Goal: Task Accomplishment & Management: Use online tool/utility

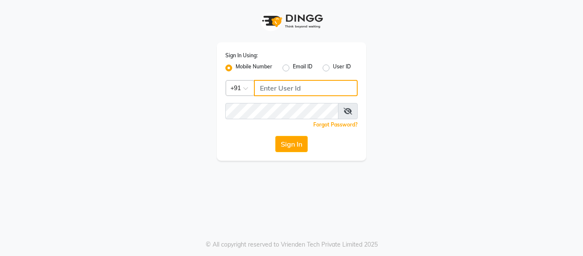
click at [311, 90] on input "Username" at bounding box center [306, 88] width 104 height 16
type input "9778691079"
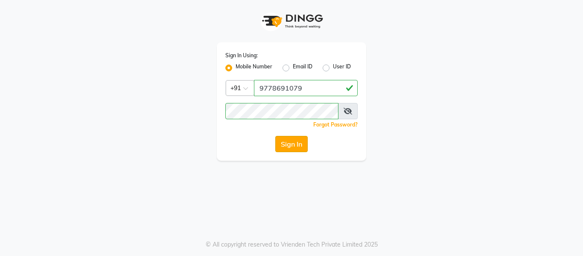
click at [292, 143] on button "Sign In" at bounding box center [291, 144] width 32 height 16
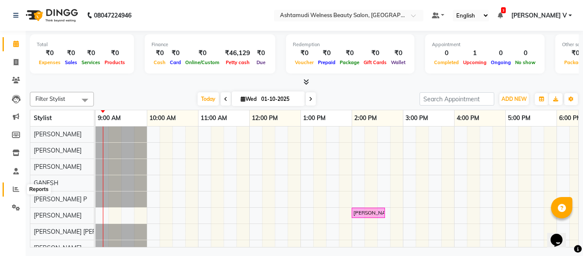
click at [16, 192] on span at bounding box center [16, 189] width 15 height 10
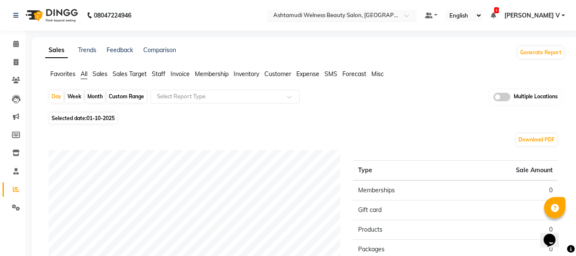
click at [386, 13] on input "text" at bounding box center [334, 16] width 124 height 9
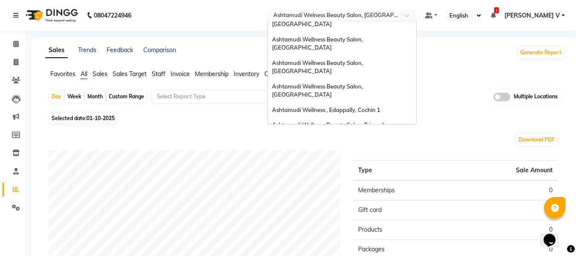
scroll to position [36, 0]
click at [364, 83] on span "Ashtamudi Wellness Beauty Salon, [GEOGRAPHIC_DATA]" at bounding box center [318, 90] width 92 height 15
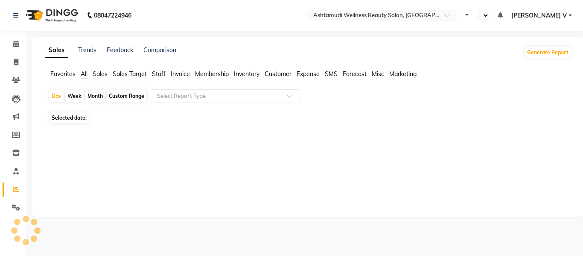
select select "en"
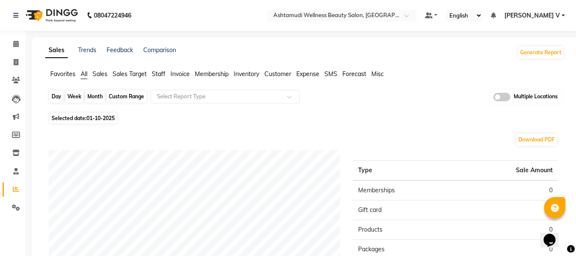
click at [59, 98] on div "Day" at bounding box center [56, 96] width 14 height 12
select select "10"
select select "2025"
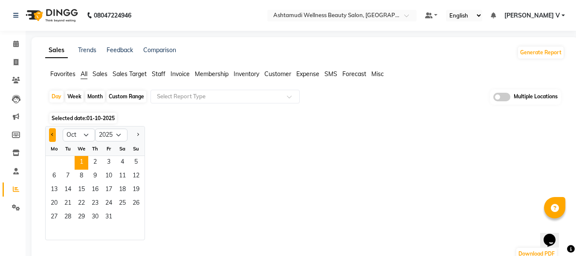
click at [54, 137] on button "Previous month" at bounding box center [52, 135] width 7 height 14
select select "9"
click at [66, 218] on span "30" at bounding box center [68, 217] width 14 height 14
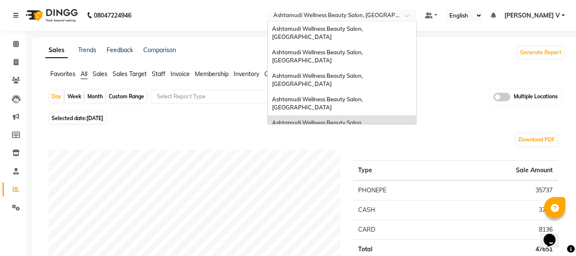
click at [417, 20] on div at bounding box center [341, 16] width 149 height 9
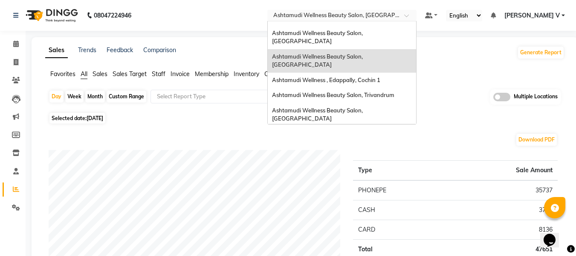
scroll to position [85, 0]
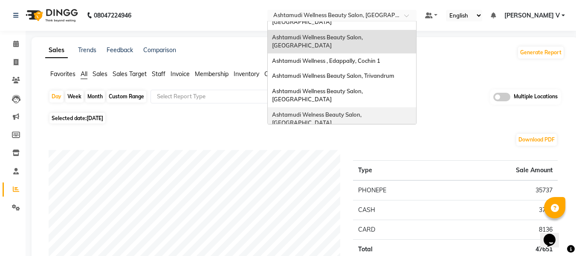
click at [363, 111] on span "Ashtamudi Welness Beauty Salon, [GEOGRAPHIC_DATA]" at bounding box center [317, 118] width 91 height 15
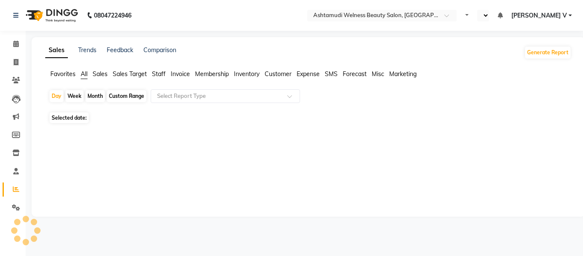
select select "en"
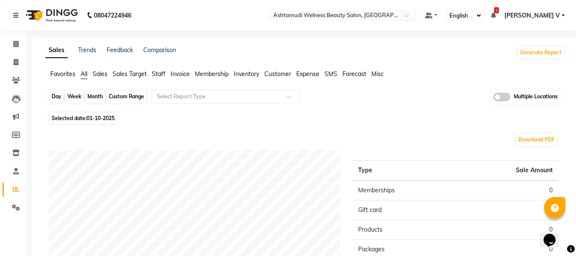
click at [52, 98] on div "Day" at bounding box center [56, 96] width 14 height 12
select select "10"
select select "2025"
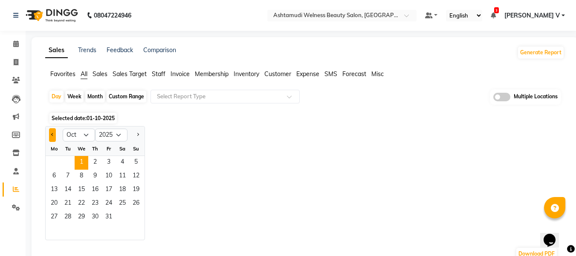
click at [52, 135] on button "Previous month" at bounding box center [52, 135] width 7 height 14
select select "9"
click at [68, 215] on span "30" at bounding box center [68, 217] width 14 height 14
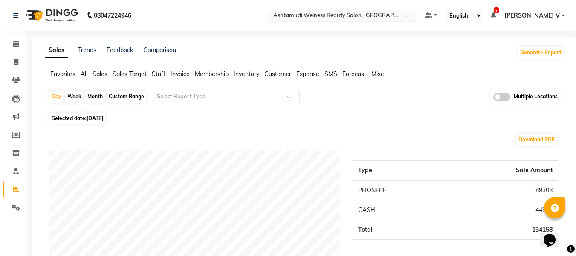
click at [395, 15] on input "text" at bounding box center [334, 16] width 124 height 9
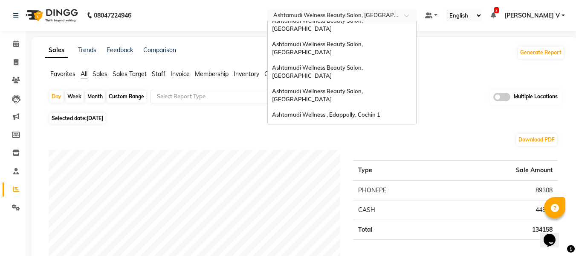
scroll to position [2, 0]
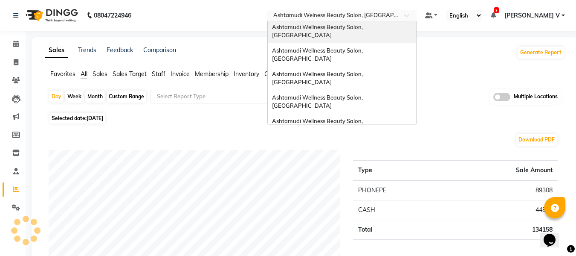
click at [416, 29] on div "Ashtamudi Wellness Beauty Salon, [GEOGRAPHIC_DATA]" at bounding box center [342, 31] width 148 height 23
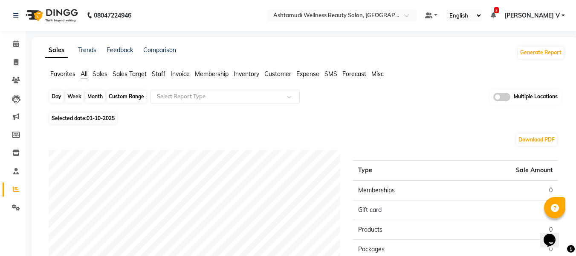
click at [58, 99] on div "Day" at bounding box center [56, 96] width 14 height 12
select select "10"
select select "2025"
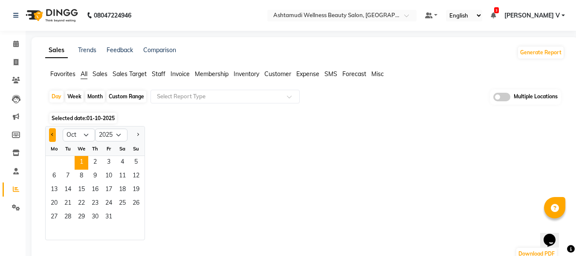
click at [50, 131] on button "Previous month" at bounding box center [52, 135] width 7 height 14
select select "9"
click at [71, 221] on span "30" at bounding box center [68, 217] width 14 height 14
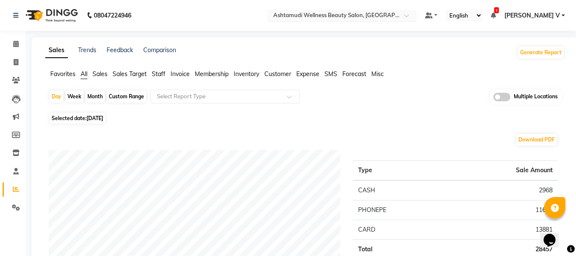
click at [395, 19] on input "text" at bounding box center [334, 16] width 124 height 9
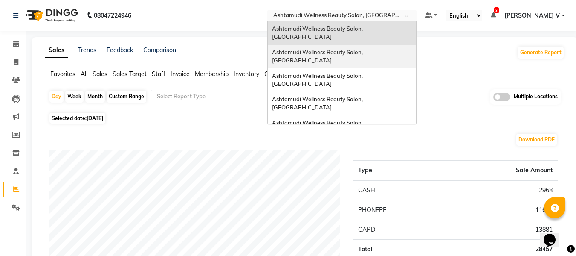
click at [416, 45] on div "Ashtamudi Wellness Beauty Salon, [GEOGRAPHIC_DATA]" at bounding box center [342, 56] width 148 height 23
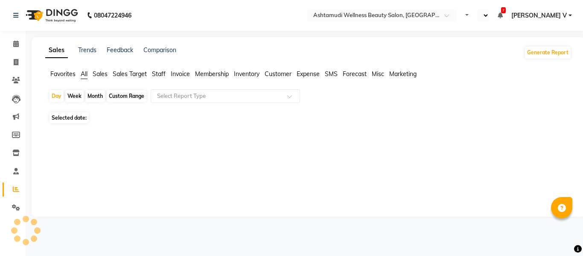
select select "en"
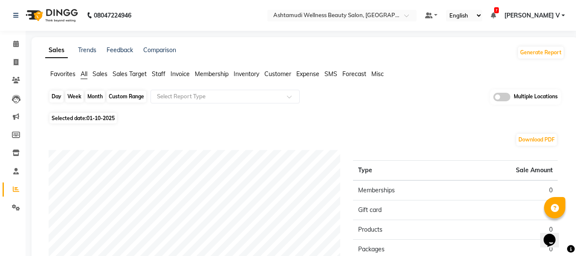
click at [58, 91] on div "Day" at bounding box center [56, 96] width 14 height 12
select select "10"
select select "2025"
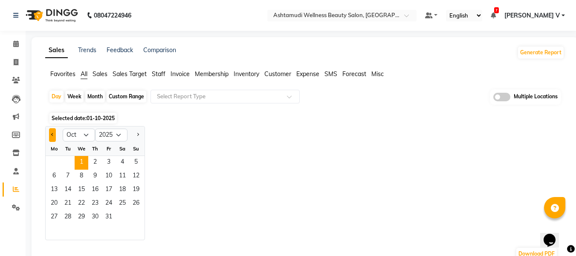
click at [51, 137] on button "Previous month" at bounding box center [52, 135] width 7 height 14
select select "9"
click at [67, 218] on span "30" at bounding box center [68, 217] width 14 height 14
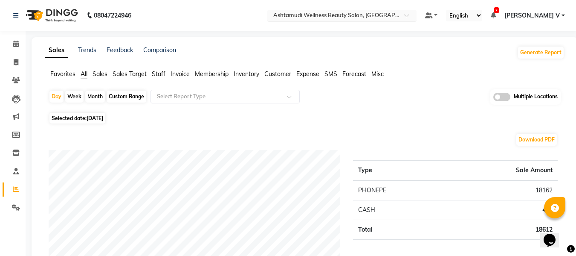
click at [417, 16] on div at bounding box center [341, 16] width 149 height 9
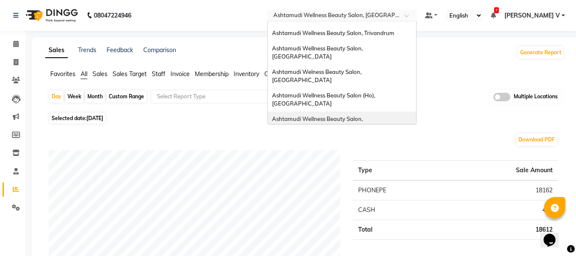
scroll to position [133, 0]
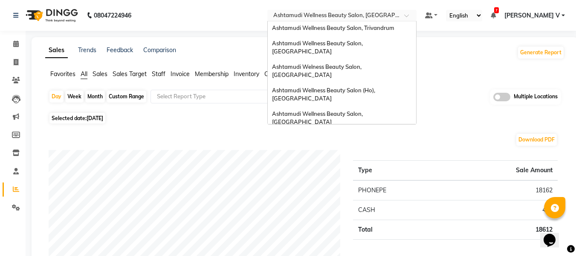
click at [407, 192] on div "Ashtamudi Unisex Salon, Dreams Mall, Dreams Mall Kottiyam" at bounding box center [342, 203] width 148 height 23
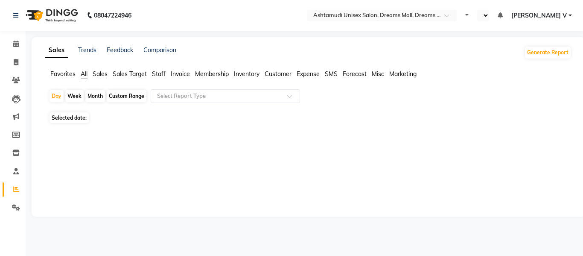
select select "en"
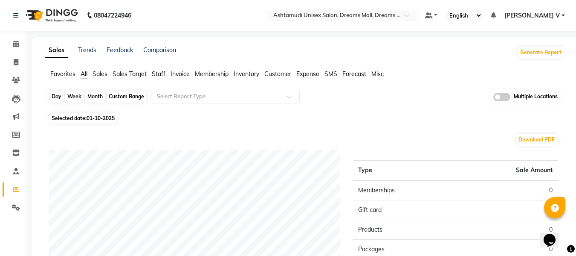
click at [57, 100] on div "Day" at bounding box center [56, 96] width 14 height 12
select select "10"
select select "2025"
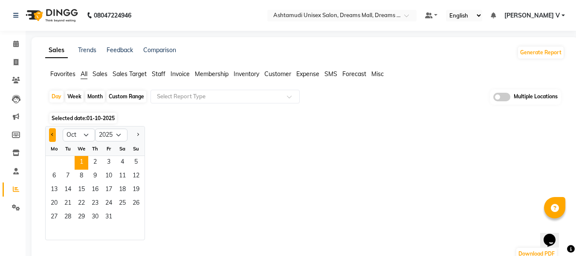
click at [53, 132] on button "Previous month" at bounding box center [52, 135] width 7 height 14
select select "9"
click at [65, 216] on span "30" at bounding box center [68, 217] width 14 height 14
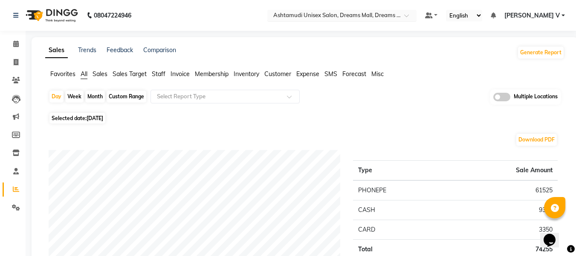
click at [395, 19] on input "text" at bounding box center [334, 16] width 124 height 9
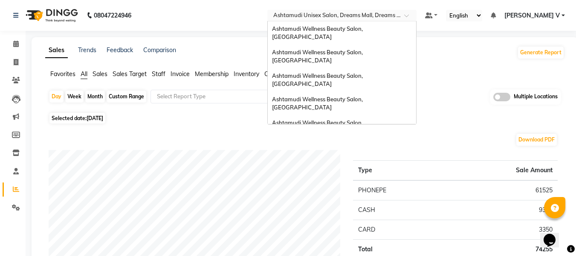
scroll to position [133, 0]
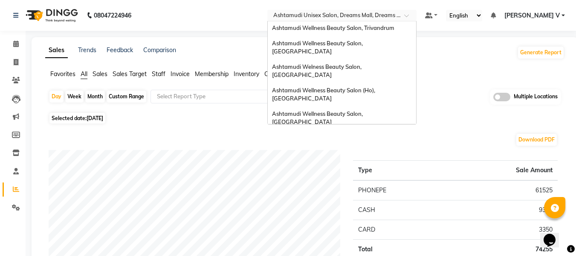
click at [415, 130] on div "Ashtamudi Wellness Beauty Salon, [GEOGRAPHIC_DATA]" at bounding box center [342, 141] width 148 height 23
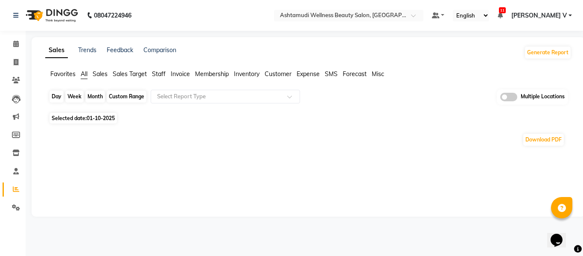
click at [55, 93] on div "Day" at bounding box center [56, 96] width 14 height 12
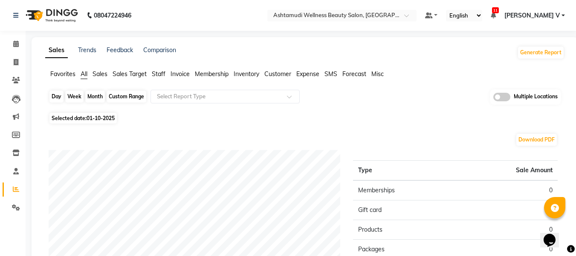
click at [61, 93] on div "Day" at bounding box center [56, 96] width 14 height 12
select select "10"
select select "2025"
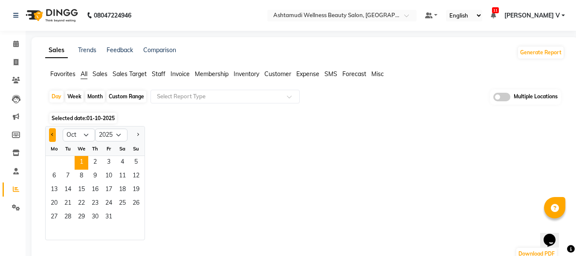
click at [52, 131] on button "Previous month" at bounding box center [52, 135] width 7 height 14
select select "9"
click at [68, 219] on span "30" at bounding box center [68, 217] width 14 height 14
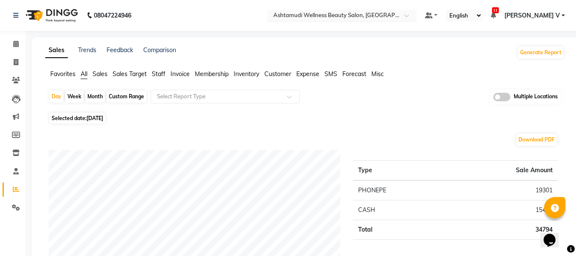
click at [377, 15] on input "text" at bounding box center [334, 16] width 124 height 9
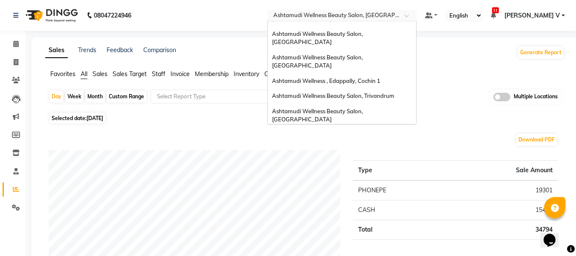
scroll to position [48, 0]
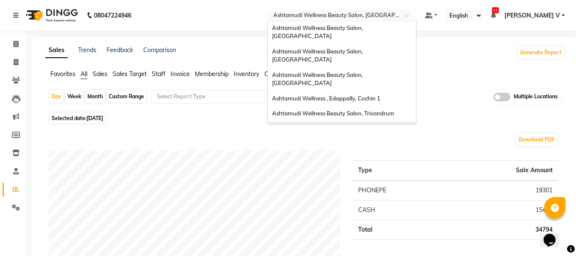
click at [364, 125] on span "Ashtamudi Wellness Beauty Salon, Thiruvalla" at bounding box center [318, 132] width 92 height 15
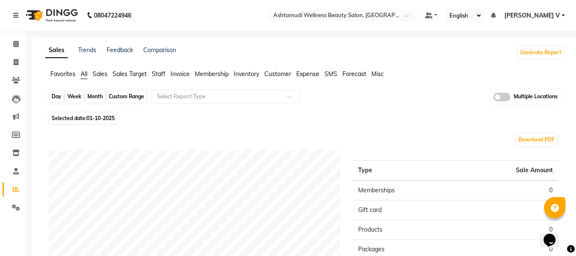
click at [58, 98] on div "Day" at bounding box center [56, 96] width 14 height 12
select select "10"
select select "2025"
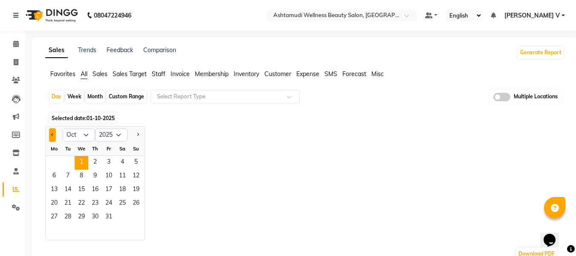
click at [52, 129] on button "Previous month" at bounding box center [52, 135] width 7 height 14
select select "9"
click at [68, 218] on span "30" at bounding box center [68, 217] width 14 height 14
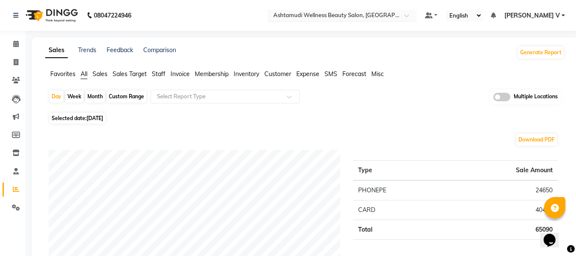
click at [395, 14] on input "text" at bounding box center [334, 16] width 124 height 9
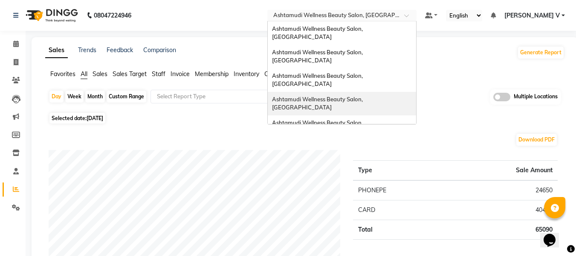
scroll to position [43, 0]
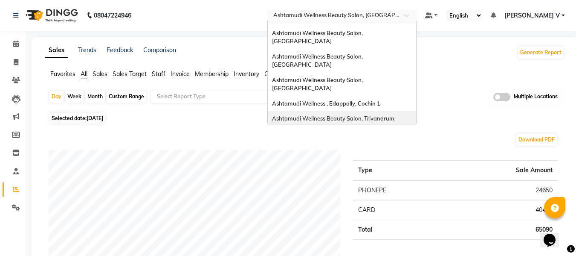
click at [395, 115] on span "Ashtamudi Wellness Beauty Salon, Trivandrum" at bounding box center [333, 118] width 122 height 7
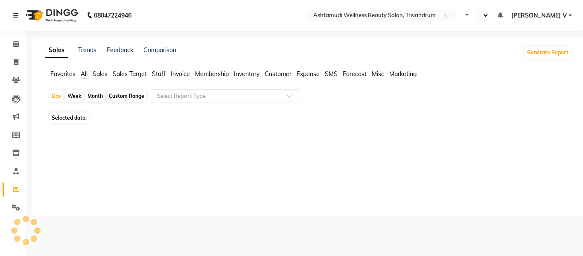
select select "en"
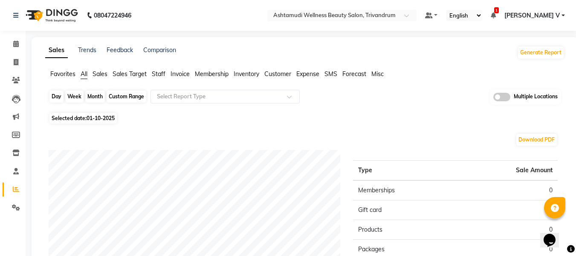
click at [55, 100] on div "Day" at bounding box center [56, 96] width 14 height 12
select select "10"
select select "2025"
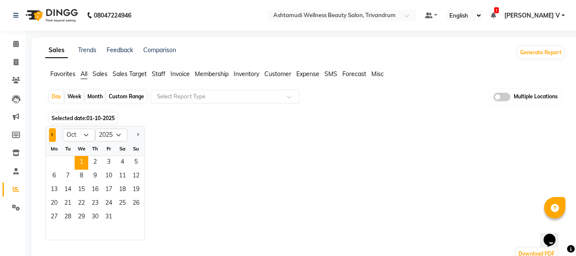
click at [54, 134] on span "Previous month" at bounding box center [52, 134] width 3 height 3
select select "9"
click at [63, 217] on span "30" at bounding box center [68, 217] width 14 height 14
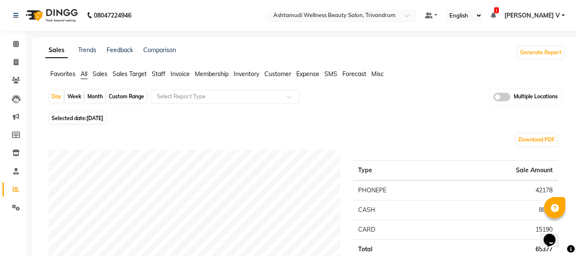
click at [395, 18] on input "text" at bounding box center [334, 16] width 124 height 9
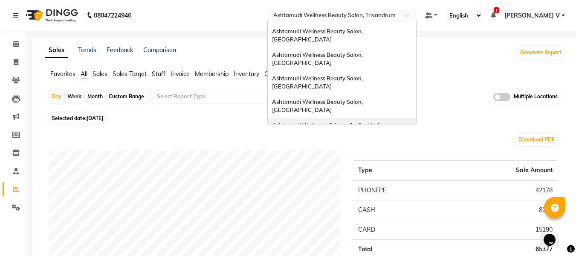
scroll to position [5, 0]
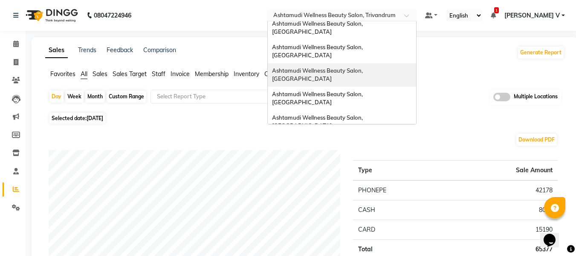
click at [364, 67] on span "Ashtamudi Wellness Beauty Salon, [GEOGRAPHIC_DATA]" at bounding box center [318, 74] width 92 height 15
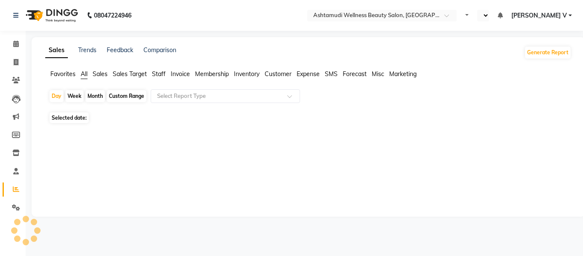
select select "en"
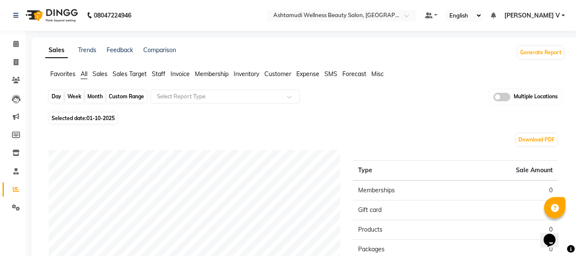
click at [58, 98] on div "Day" at bounding box center [56, 96] width 14 height 12
select select "10"
select select "2025"
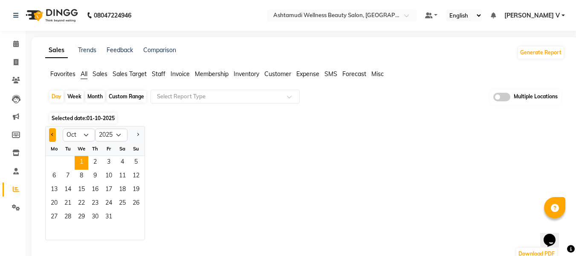
click at [52, 133] on span "Previous month" at bounding box center [52, 134] width 3 height 3
select select "9"
click at [68, 216] on span "30" at bounding box center [68, 217] width 14 height 14
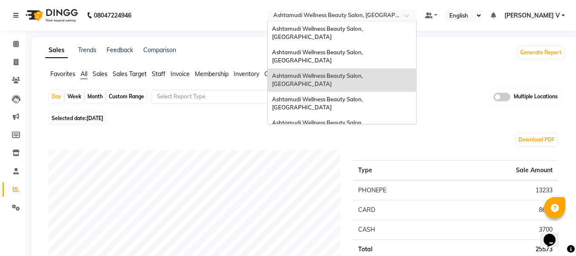
click at [395, 12] on input "text" at bounding box center [334, 16] width 124 height 9
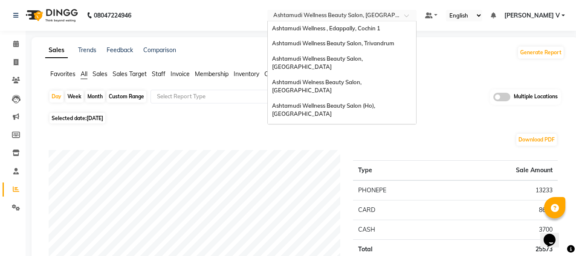
scroll to position [119, 0]
click at [401, 167] on div "Ashtamudi Beauty Lounge, [GEOGRAPHIC_DATA]" at bounding box center [342, 174] width 148 height 15
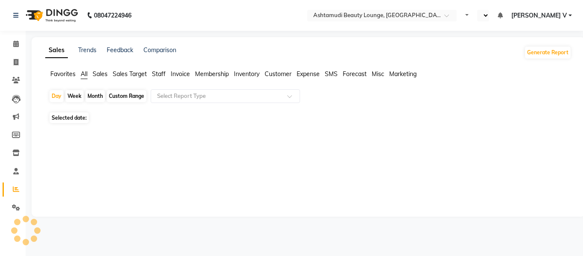
select select "en"
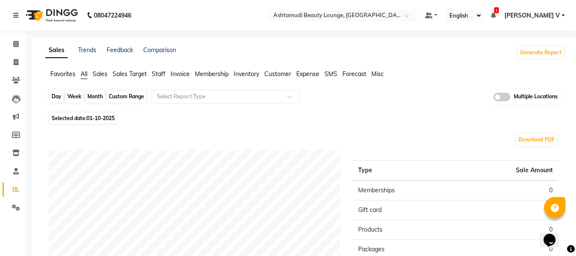
click at [55, 94] on div "Day" at bounding box center [56, 96] width 14 height 12
select select "10"
select select "2025"
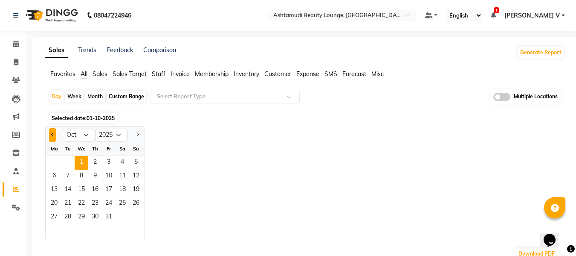
click at [50, 135] on button "Previous month" at bounding box center [52, 135] width 7 height 14
select select "9"
click at [69, 218] on span "30" at bounding box center [68, 217] width 14 height 14
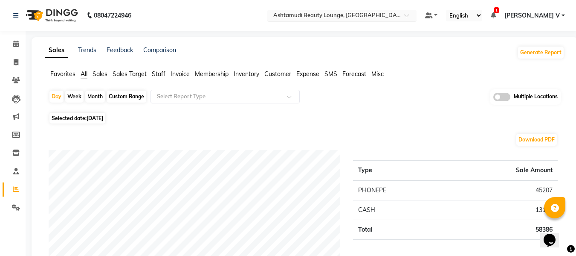
click at [395, 15] on input "text" at bounding box center [334, 16] width 124 height 9
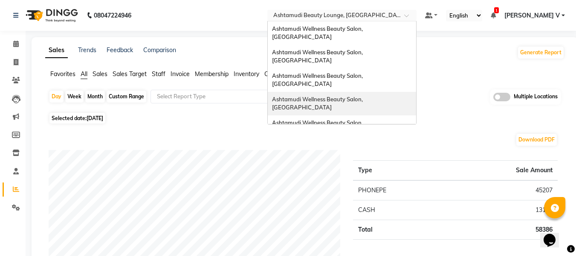
click at [414, 92] on div "Ashtamudi Wellness Beauty Salon, [GEOGRAPHIC_DATA]" at bounding box center [342, 103] width 148 height 23
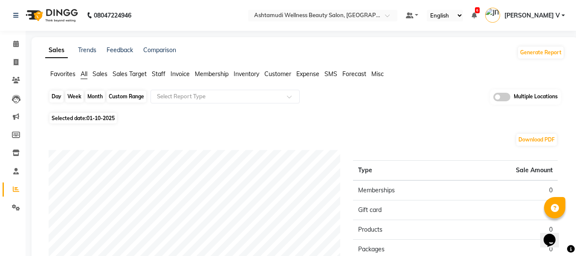
click at [60, 96] on div "Day" at bounding box center [56, 96] width 14 height 12
select select "10"
select select "2025"
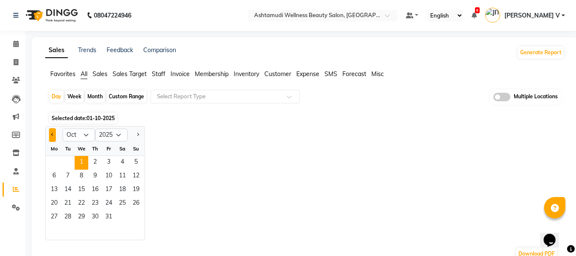
click at [50, 130] on button "Previous month" at bounding box center [52, 135] width 7 height 14
select select "9"
click at [64, 215] on span "30" at bounding box center [68, 217] width 14 height 14
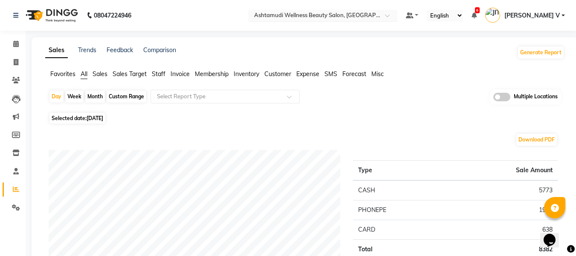
click at [376, 18] on input "text" at bounding box center [315, 16] width 124 height 9
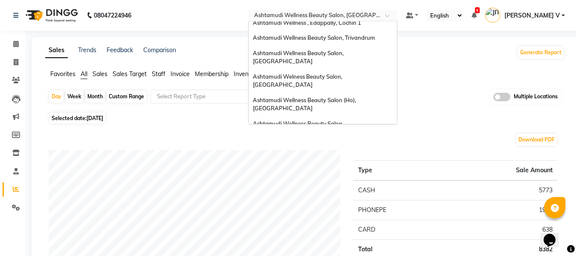
scroll to position [128, 0]
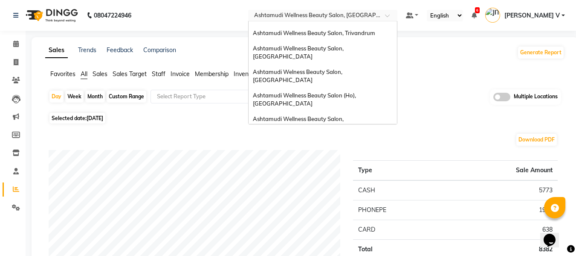
click at [345, 177] on span "Ashtamudi Wellness Beauty Salon, [GEOGRAPHIC_DATA]" at bounding box center [299, 184] width 92 height 15
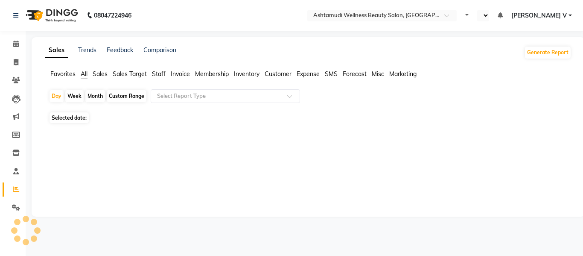
select select "en"
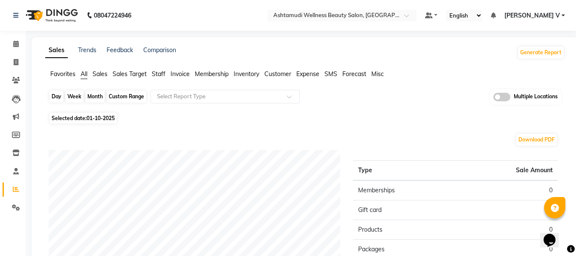
click at [60, 95] on div "Day" at bounding box center [56, 96] width 14 height 12
select select "10"
select select "2025"
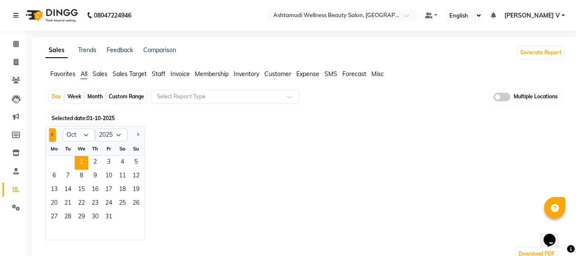
click at [54, 133] on button "Previous month" at bounding box center [52, 135] width 7 height 14
select select "9"
click at [68, 222] on span "30" at bounding box center [68, 217] width 14 height 14
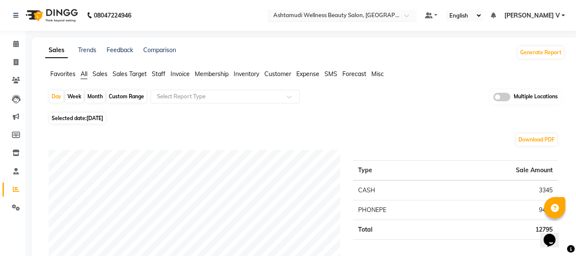
click at [395, 15] on input "text" at bounding box center [334, 16] width 124 height 9
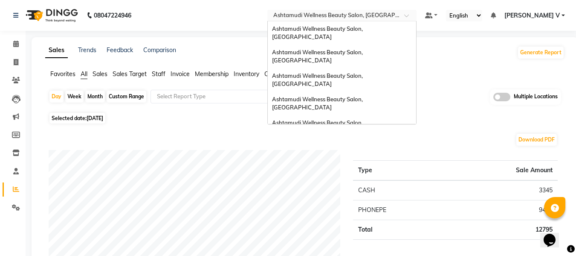
scroll to position [133, 0]
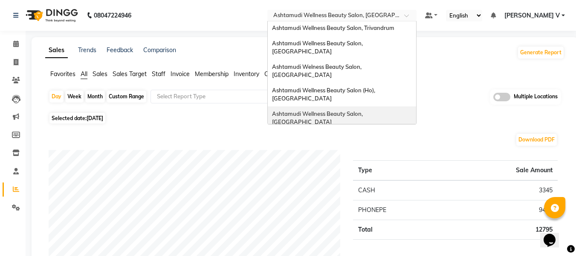
click at [416, 106] on div "Ashtamudi Wellness Beauty Salon, [GEOGRAPHIC_DATA]" at bounding box center [342, 117] width 148 height 23
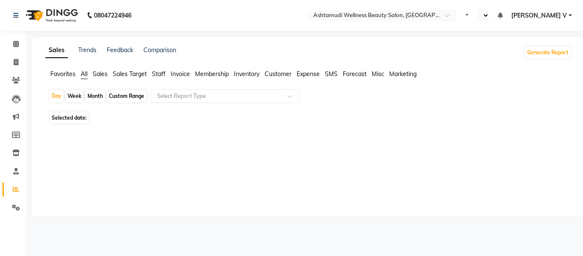
select select "en"
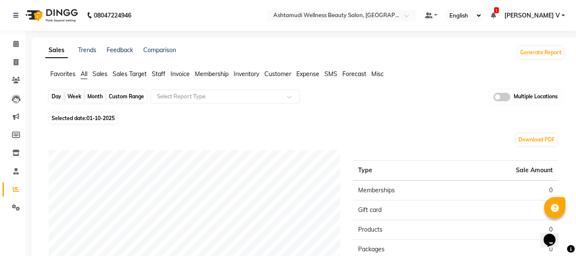
click at [58, 93] on div "Day" at bounding box center [56, 96] width 14 height 12
select select "10"
select select "2025"
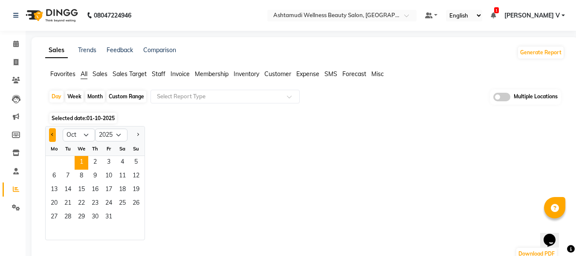
click at [55, 133] on button "Previous month" at bounding box center [52, 135] width 7 height 14
select select "9"
click at [72, 218] on span "30" at bounding box center [68, 217] width 14 height 14
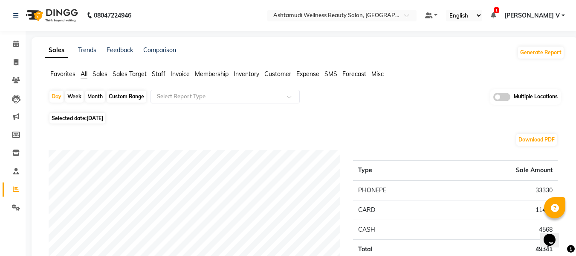
click at [503, 97] on span at bounding box center [502, 97] width 17 height 9
click at [494, 98] on input "checkbox" at bounding box center [494, 98] width 0 height 0
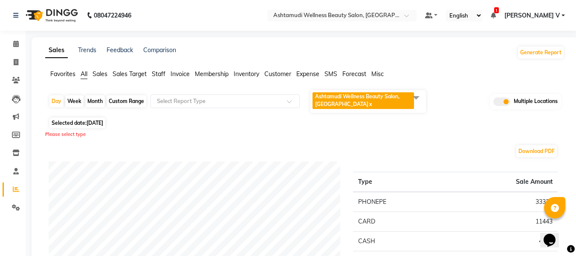
click at [355, 103] on span "Ashtamudi Wellness Beauty Salon, COCHIN x" at bounding box center [364, 100] width 102 height 17
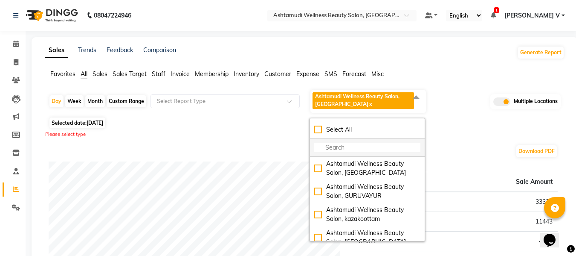
click at [344, 138] on ul "Select All" at bounding box center [367, 139] width 115 height 36
click at [347, 134] on li "Select All" at bounding box center [367, 130] width 115 height 18
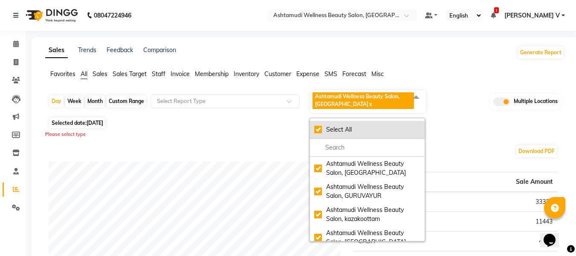
checkbox input "true"
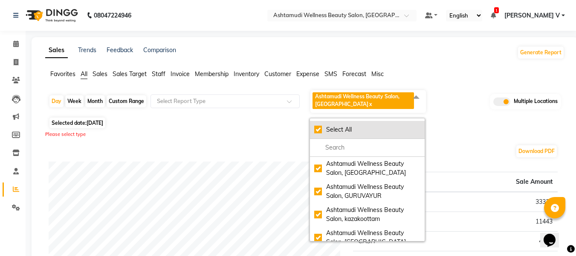
checkbox input "true"
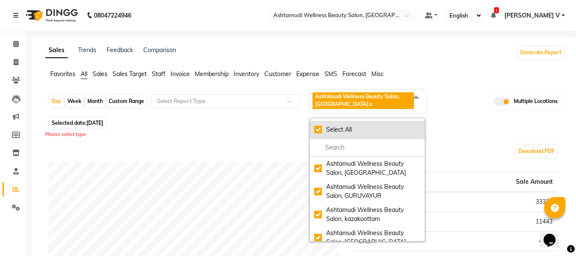
checkbox input "true"
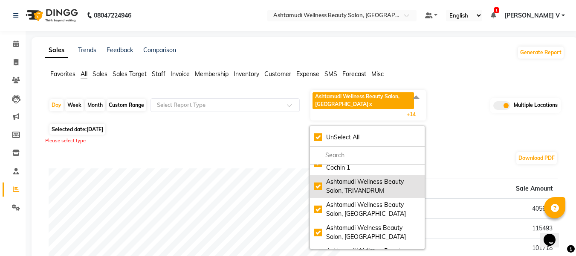
scroll to position [171, 0]
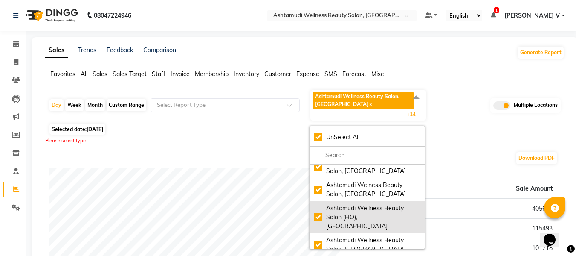
click at [325, 213] on div "Ashtamudi Wellness Beauty Salon (HO), [GEOGRAPHIC_DATA]" at bounding box center [367, 216] width 106 height 27
checkbox input "false"
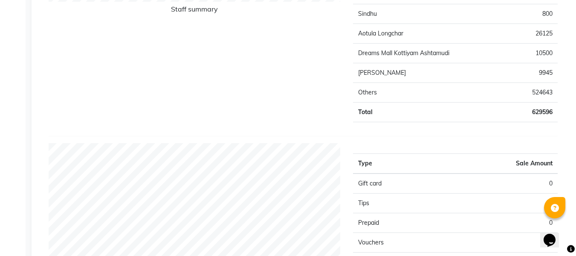
scroll to position [421, 0]
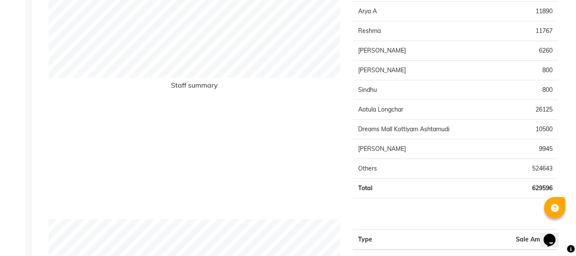
drag, startPoint x: 576, startPoint y: 78, endPoint x: 579, endPoint y: 87, distance: 9.4
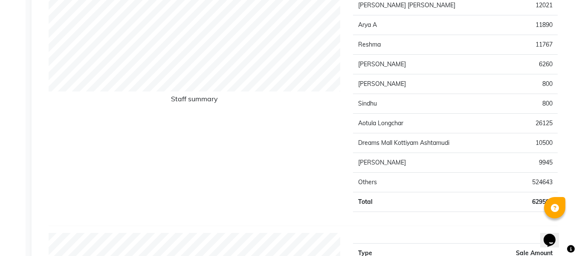
scroll to position [0, 0]
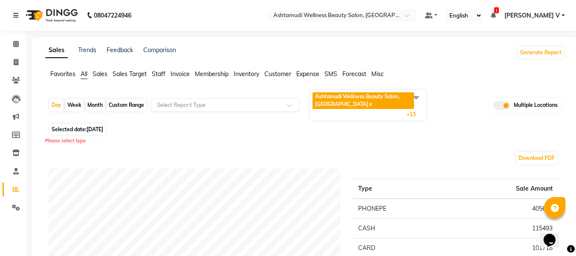
click at [166, 103] on input "text" at bounding box center [216, 105] width 123 height 9
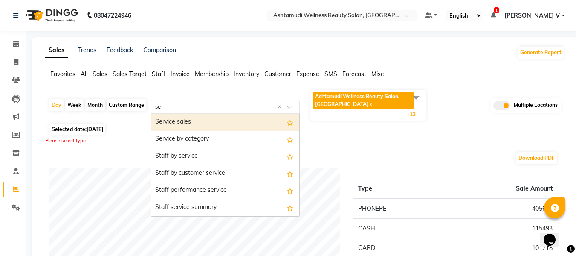
type input "ser"
click at [177, 122] on div "Service sales" at bounding box center [225, 121] width 148 height 17
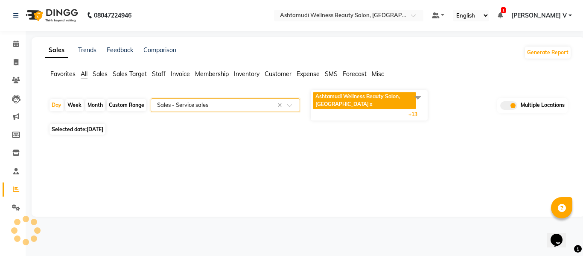
select select "full_report"
select select "csv"
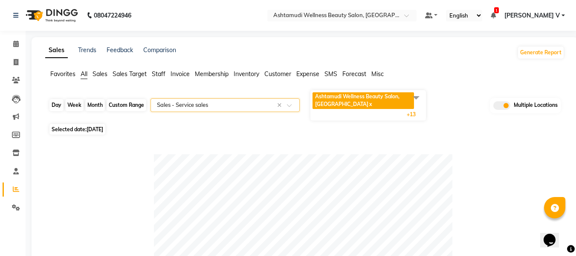
click at [56, 106] on div "Day" at bounding box center [56, 105] width 14 height 12
select select "9"
select select "2025"
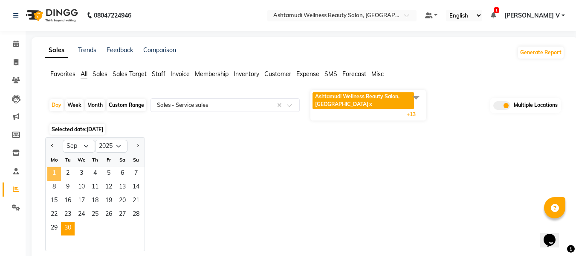
click at [58, 171] on span "1" at bounding box center [54, 174] width 14 height 14
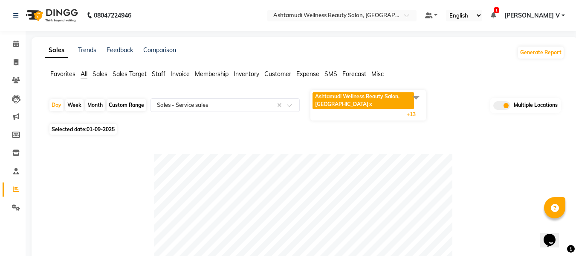
click at [114, 102] on div "Custom Range" at bounding box center [127, 105] width 40 height 12
select select "9"
select select "2025"
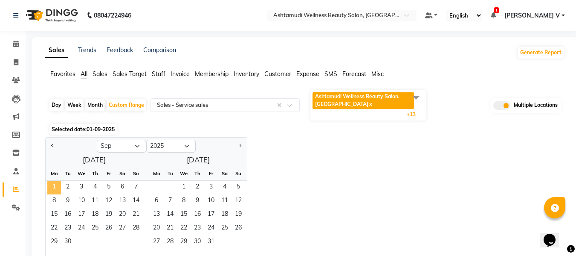
click at [55, 182] on span "1" at bounding box center [54, 187] width 14 height 14
click at [72, 240] on span "30" at bounding box center [68, 242] width 14 height 14
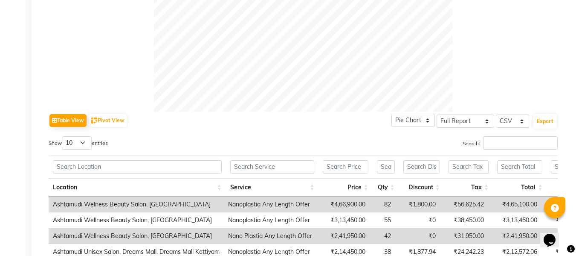
scroll to position [427, 0]
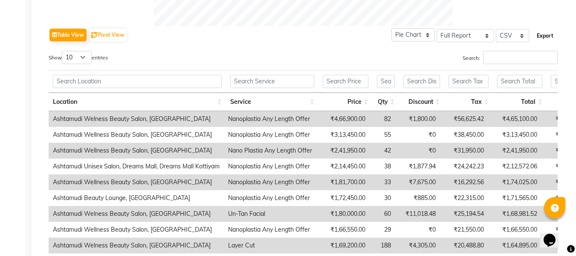
click at [545, 35] on button "Export" at bounding box center [545, 36] width 23 height 15
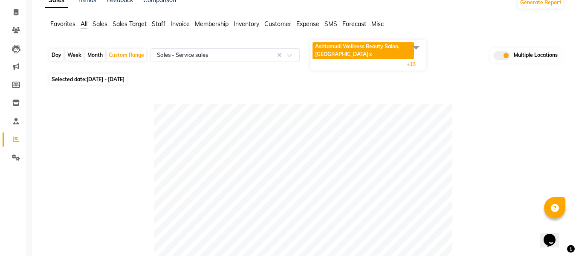
scroll to position [0, 0]
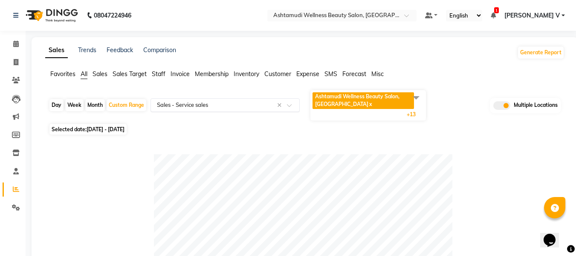
click at [254, 104] on input "text" at bounding box center [216, 105] width 123 height 9
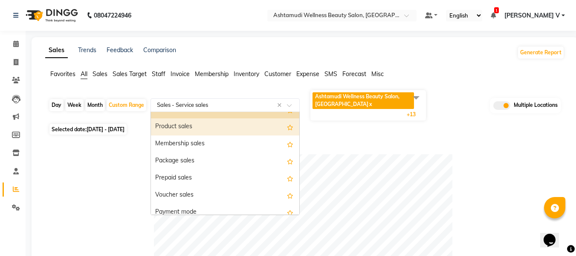
scroll to position [85, 0]
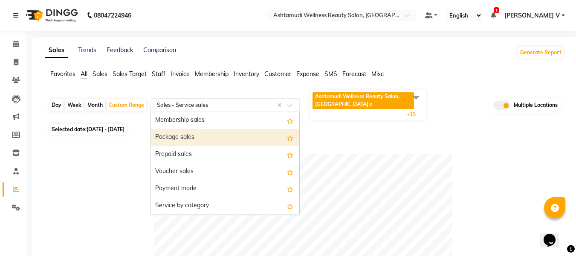
click at [200, 134] on div "Package sales" at bounding box center [225, 137] width 148 height 17
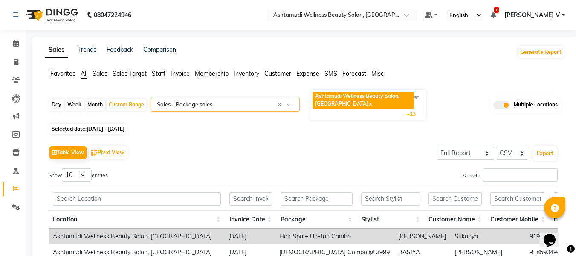
scroll to position [0, 0]
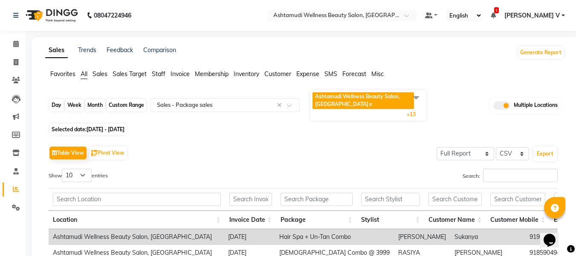
click at [134, 108] on div "Custom Range" at bounding box center [127, 105] width 40 height 12
select select "9"
select select "2025"
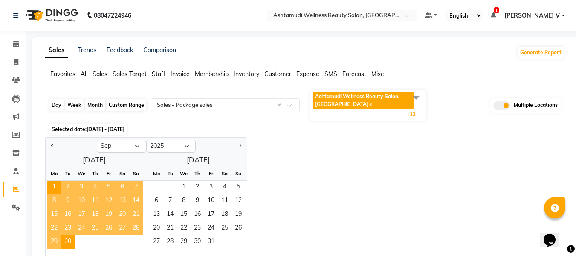
click at [134, 108] on div "Custom Range" at bounding box center [127, 105] width 40 height 12
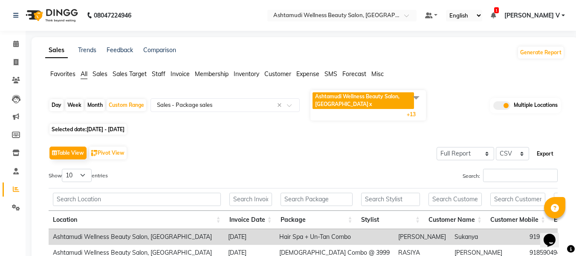
click at [548, 154] on button "Export" at bounding box center [545, 153] width 23 height 15
